Goal: Information Seeking & Learning: Learn about a topic

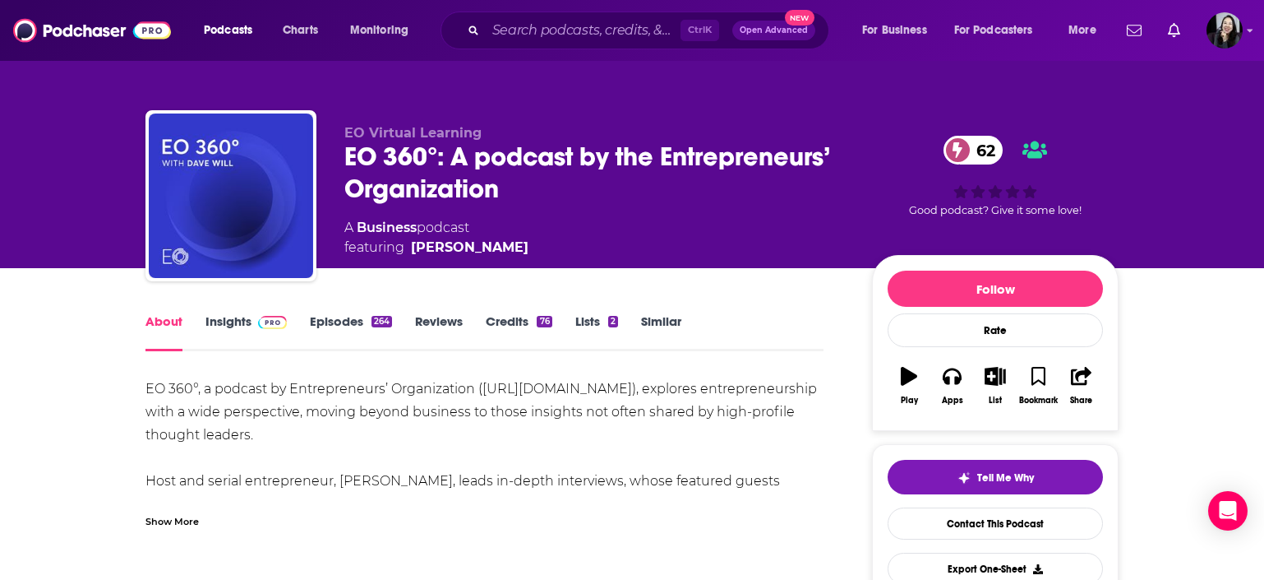
scroll to position [236, 0]
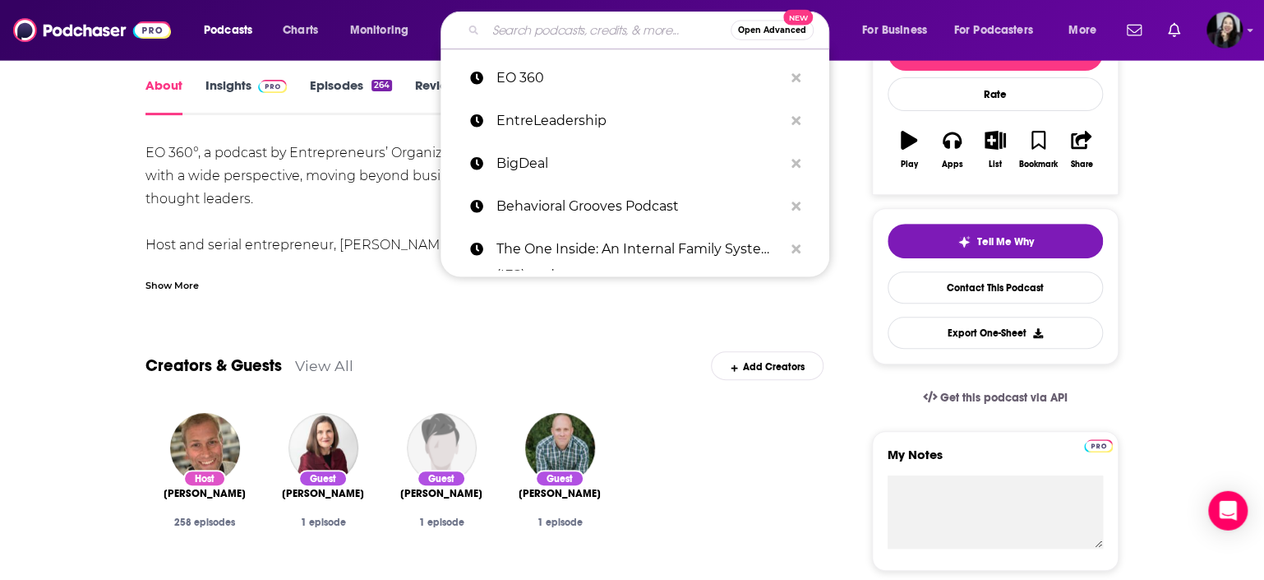
click at [591, 23] on input "Search podcasts, credits, & more..." at bounding box center [608, 30] width 245 height 26
paste input "Creating Confidence with [PERSON_NAME]"
type input "Creating Confidence with [PERSON_NAME]"
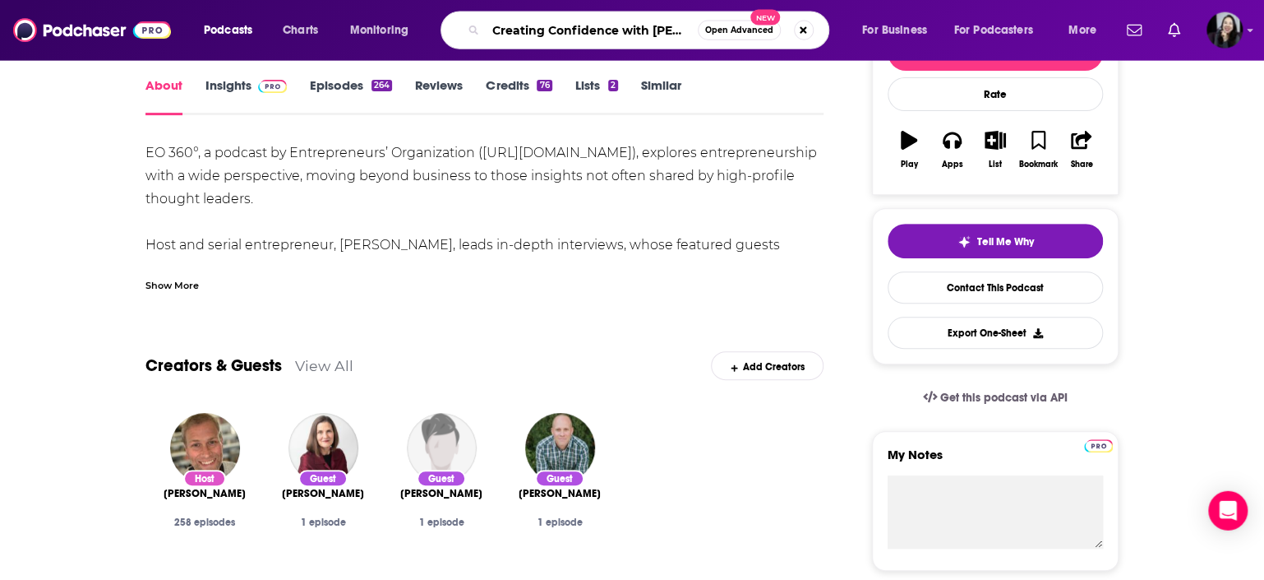
scroll to position [0, 70]
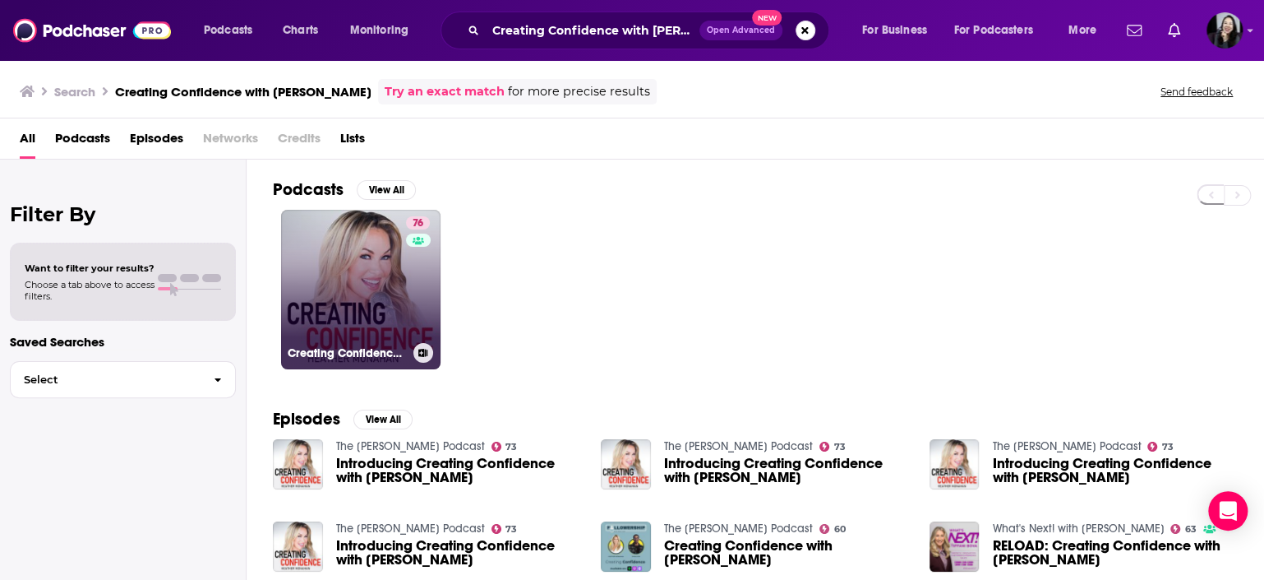
click at [370, 261] on link "76 Creating Confidence with [PERSON_NAME]" at bounding box center [360, 289] width 159 height 159
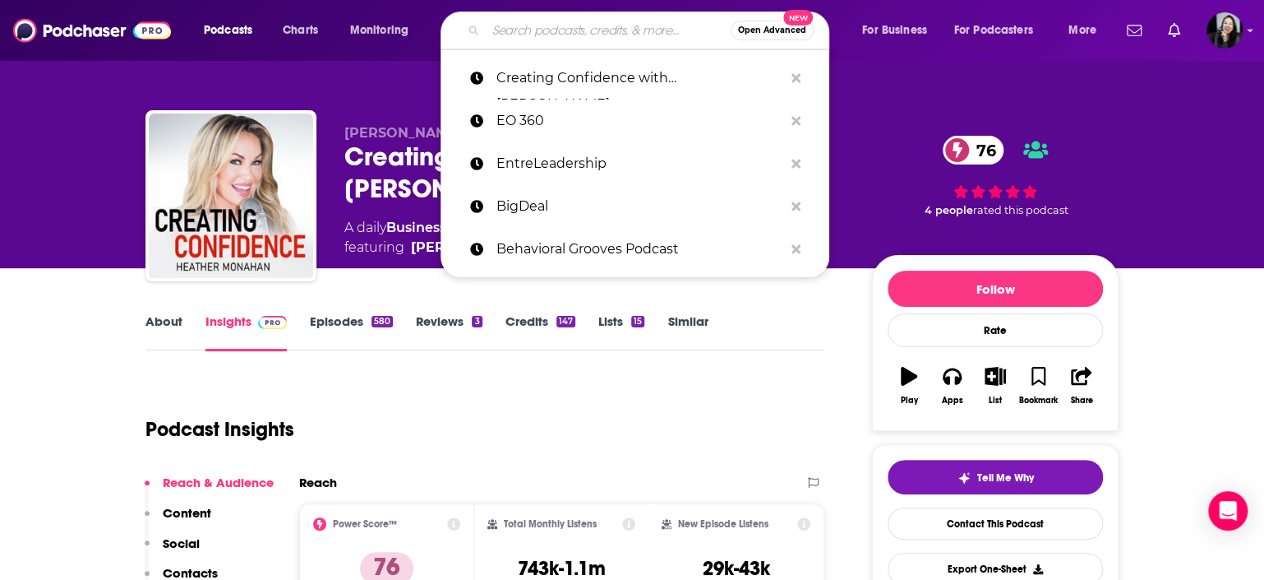
click at [612, 33] on input "Search podcasts, credits, & more..." at bounding box center [608, 30] width 245 height 26
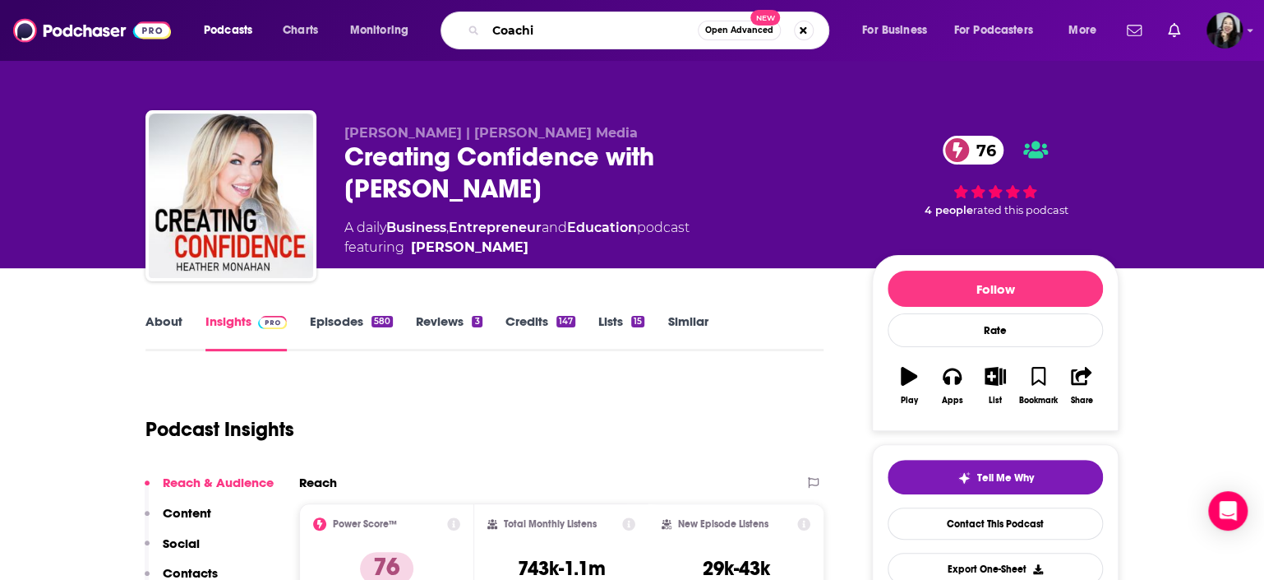
click at [612, 33] on input "Coachi" at bounding box center [592, 30] width 212 height 26
type input "Coaching For Leaders"
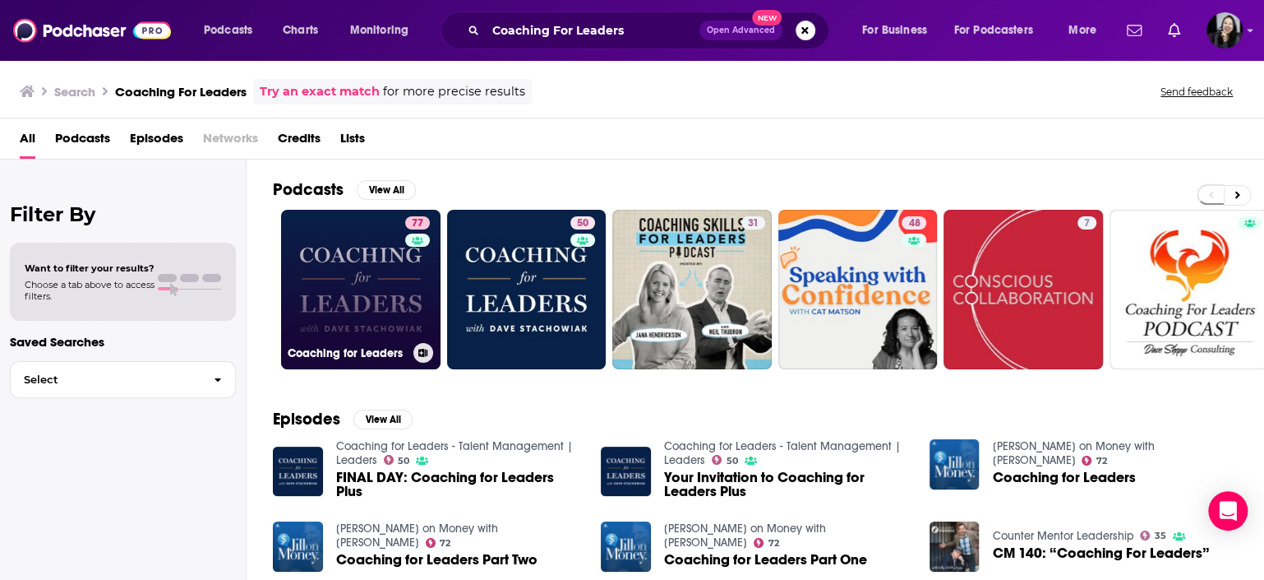
click at [331, 287] on link "77 Coaching for Leaders" at bounding box center [360, 289] width 159 height 159
